Goal: Task Accomplishment & Management: Use online tool/utility

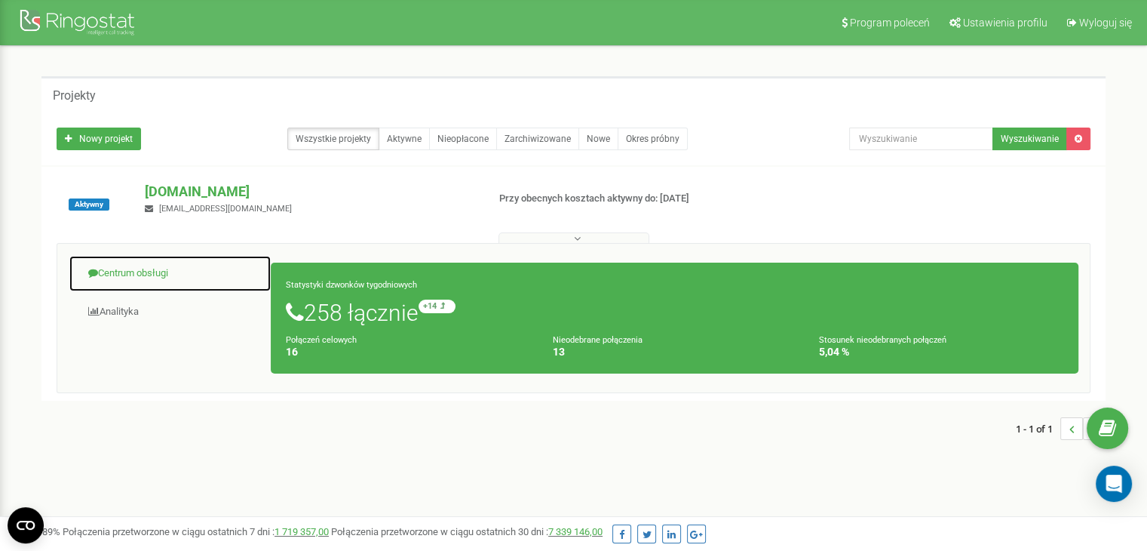
click at [97, 275] on span at bounding box center [93, 273] width 10 height 10
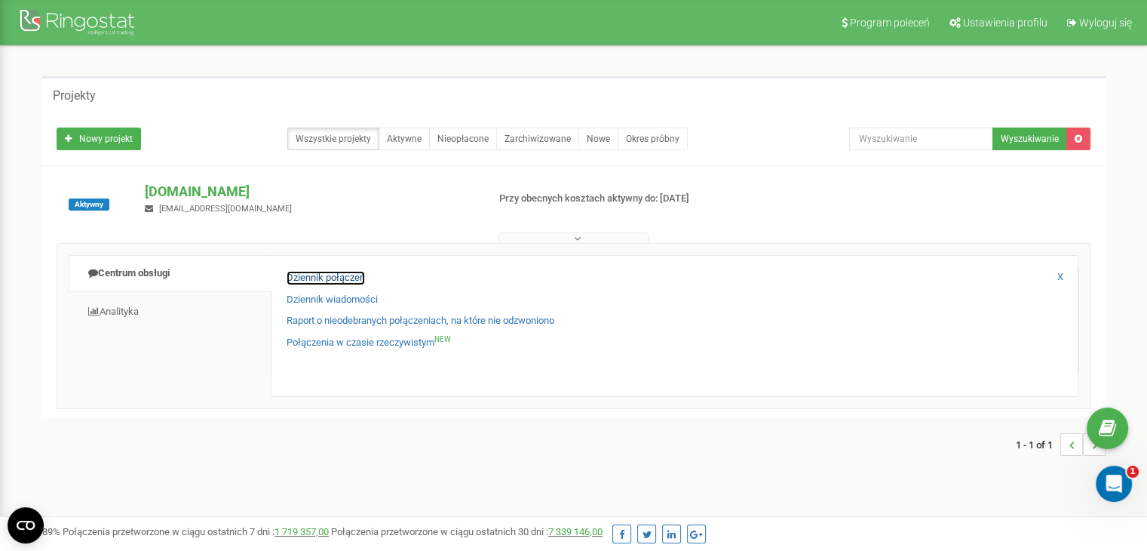
click at [316, 278] on link "Dziennik połączeń" at bounding box center [326, 278] width 78 height 14
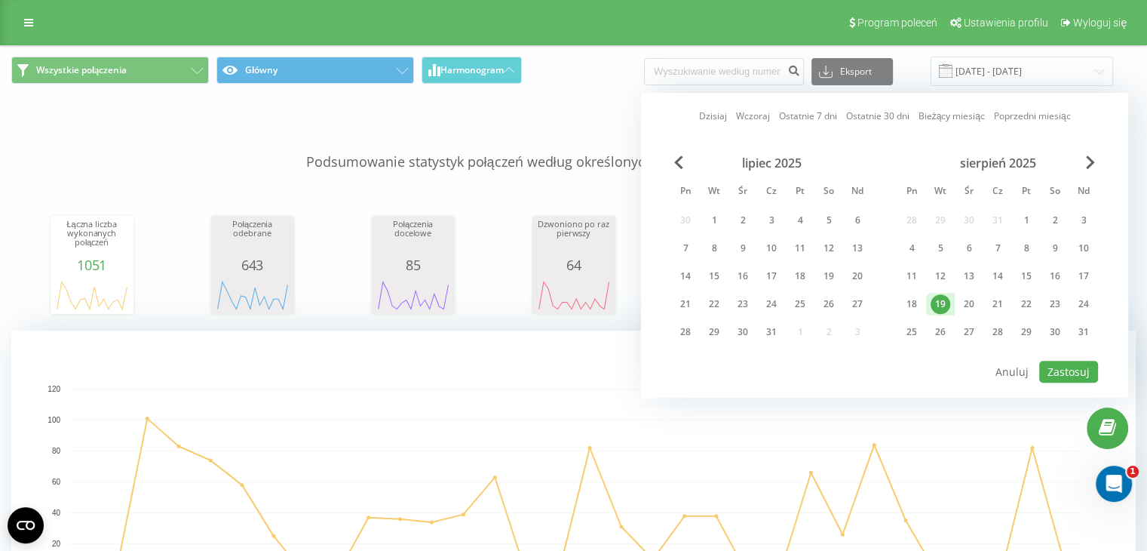
click at [911, 296] on div "18" at bounding box center [912, 304] width 20 height 20
click at [1069, 367] on button "Zastosuj" at bounding box center [1068, 372] width 59 height 22
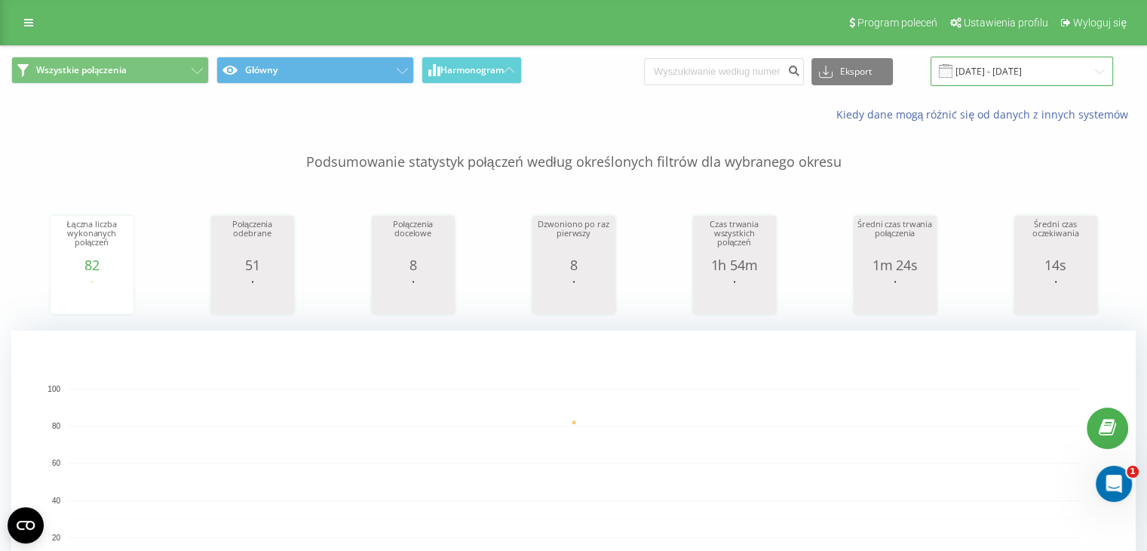
click at [993, 70] on input "18.08.2025 - 18.08.2025" at bounding box center [1022, 71] width 183 height 29
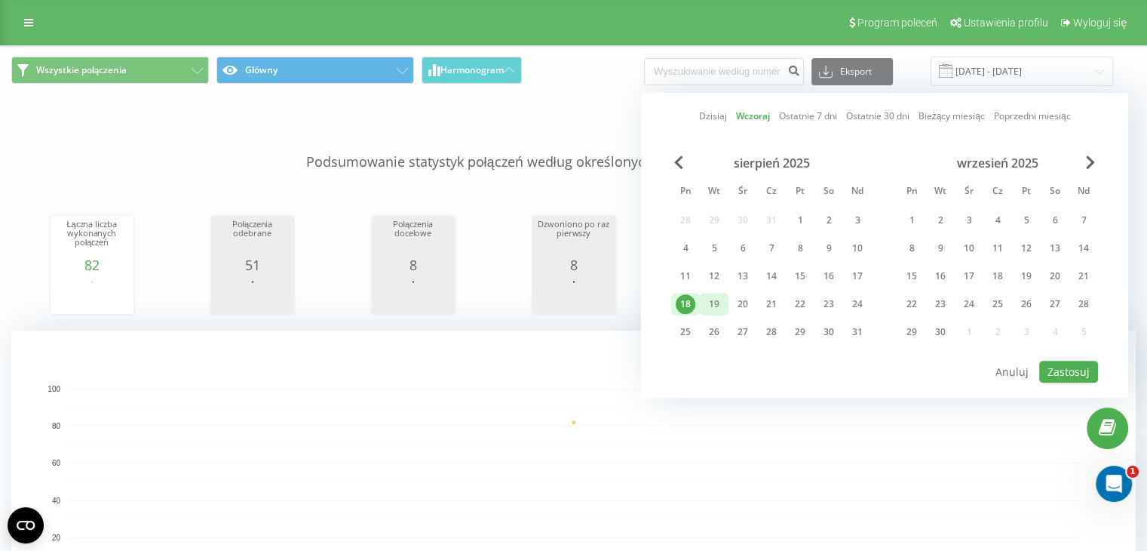
click at [710, 295] on div "19" at bounding box center [714, 304] width 20 height 20
click at [1047, 365] on button "Zastosuj" at bounding box center [1068, 372] width 59 height 22
type input "19.08.2025 - 19.08.2025"
